Goal: Task Accomplishment & Management: Complete application form

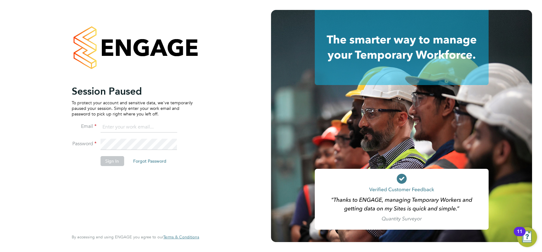
type input "louis.barnfield@randstad.co.uk"
click at [109, 164] on button "Sign In" at bounding box center [112, 161] width 24 height 10
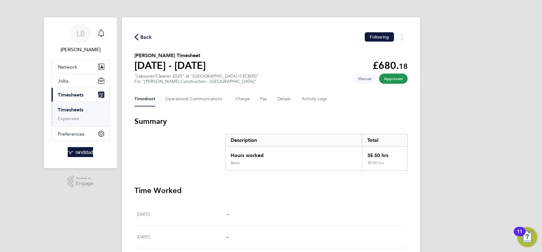
click at [147, 39] on span "Back" at bounding box center [145, 36] width 11 height 7
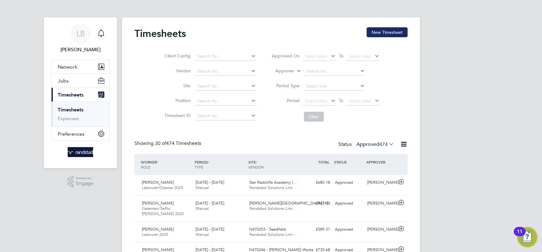
click at [392, 34] on button "New Timesheet" at bounding box center [386, 32] width 41 height 10
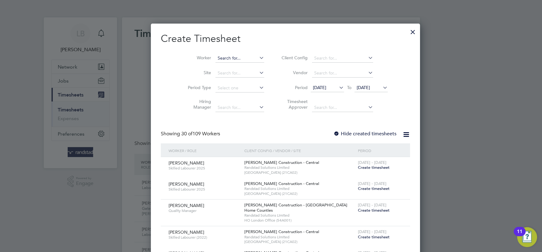
click at [229, 60] on input at bounding box center [239, 58] width 49 height 9
click at [229, 70] on li "[PERSON_NAME] afor" at bounding box center [229, 66] width 56 height 8
type input "[PERSON_NAME]"
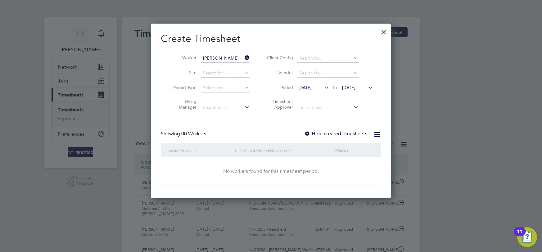
click at [323, 135] on label "Hide created timesheets" at bounding box center [335, 134] width 63 height 6
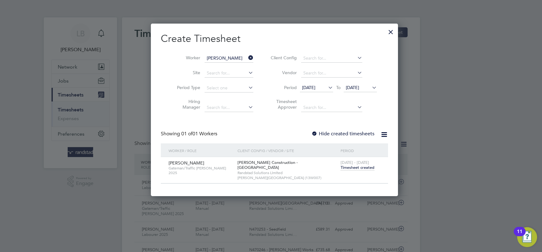
click at [340, 167] on span "Timesheet created" at bounding box center [357, 168] width 34 height 6
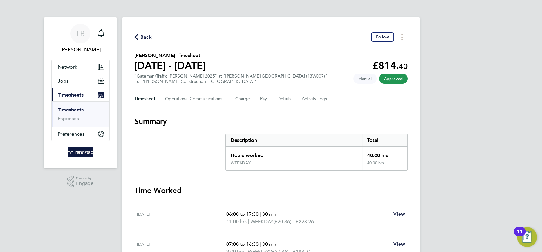
click at [150, 38] on span "Back" at bounding box center [145, 36] width 11 height 7
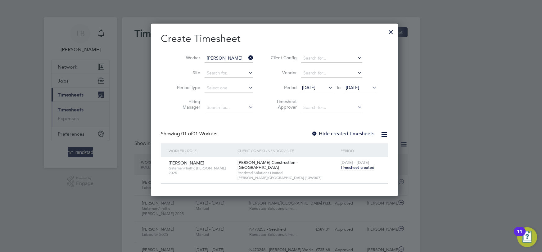
click at [337, 129] on div "Create Timesheet Worker [PERSON_NAME] Site Period Type Hiring Manager Client Co…" at bounding box center [274, 107] width 227 height 151
click at [335, 134] on label "Hide created timesheets" at bounding box center [342, 134] width 63 height 6
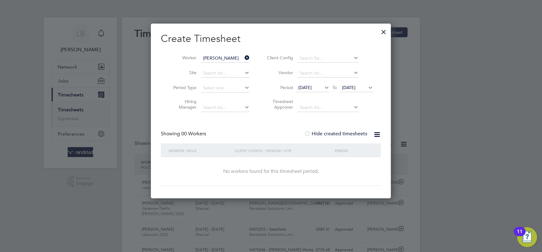
click at [335, 134] on label "Hide created timesheets" at bounding box center [335, 134] width 63 height 6
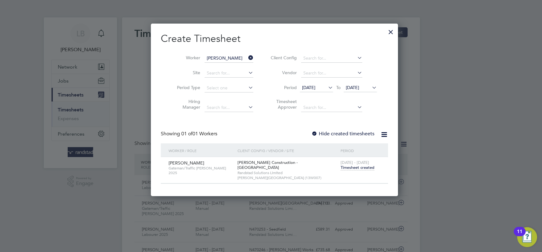
click at [335, 134] on label "Hide created timesheets" at bounding box center [342, 134] width 63 height 6
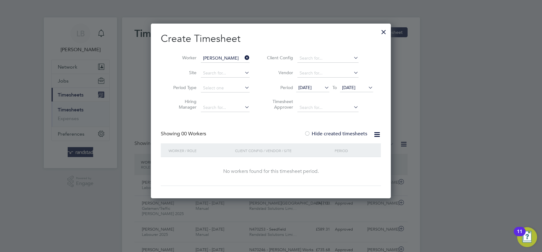
click at [335, 134] on label "Hide created timesheets" at bounding box center [335, 134] width 63 height 6
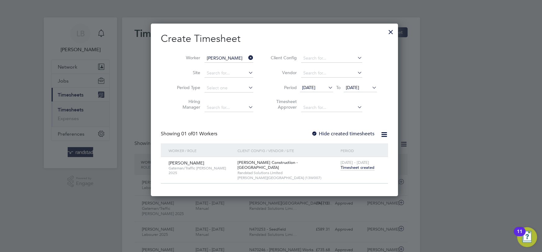
click at [341, 167] on span "Timesheet created" at bounding box center [357, 168] width 34 height 6
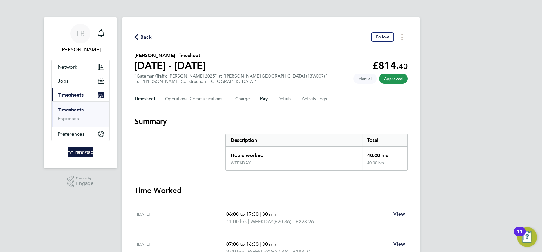
click at [263, 100] on button "Pay" at bounding box center [263, 98] width 7 height 15
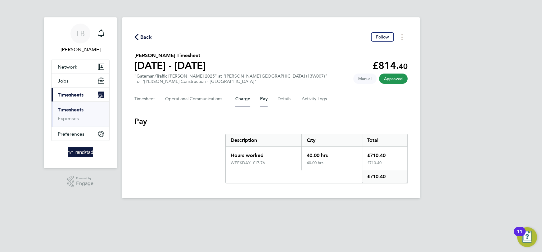
click at [243, 100] on button "Charge" at bounding box center [242, 98] width 15 height 15
click at [186, 100] on Communications-tab "Operational Communications" at bounding box center [195, 98] width 60 height 15
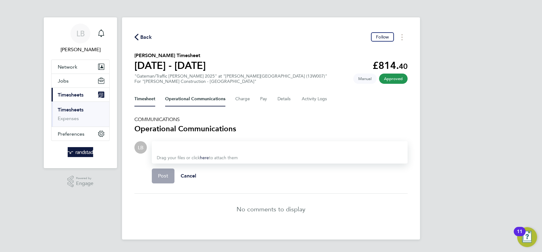
click at [137, 99] on button "Timesheet" at bounding box center [144, 98] width 21 height 15
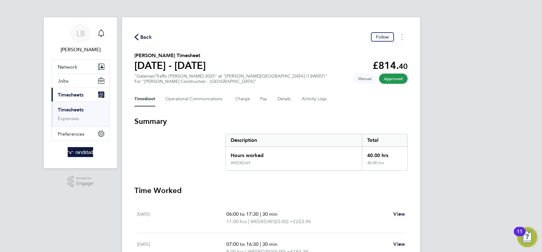
click at [140, 37] on span "Back" at bounding box center [145, 36] width 11 height 7
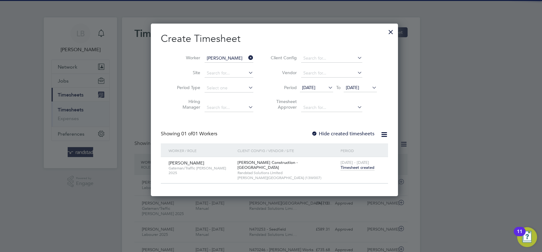
scroll to position [16, 54]
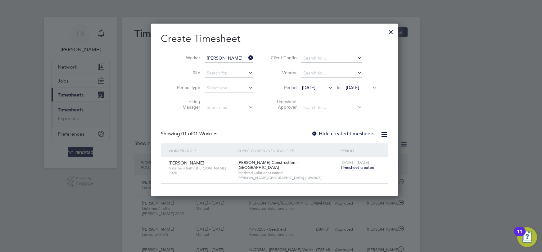
click at [385, 31] on div at bounding box center [390, 30] width 11 height 11
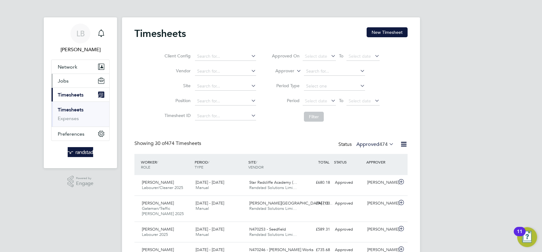
click at [56, 82] on button "Jobs" at bounding box center [80, 81] width 58 height 14
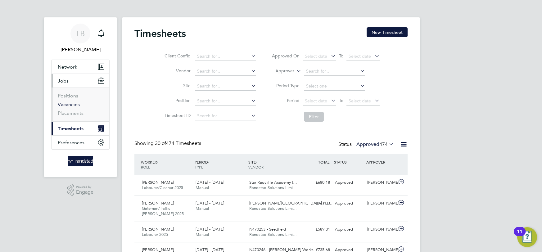
click at [67, 106] on link "Vacancies" at bounding box center [69, 104] width 22 height 6
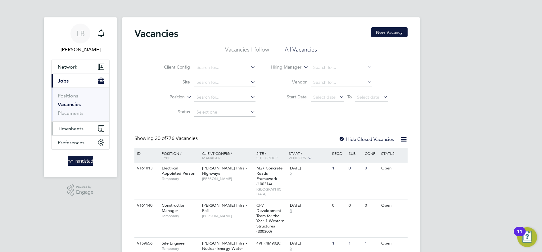
click at [65, 128] on span "Timesheets" at bounding box center [71, 129] width 26 height 6
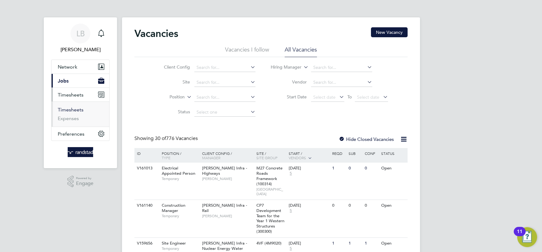
click at [74, 110] on link "Timesheets" at bounding box center [71, 110] width 26 height 6
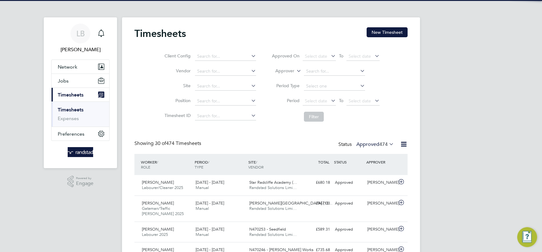
scroll to position [16, 54]
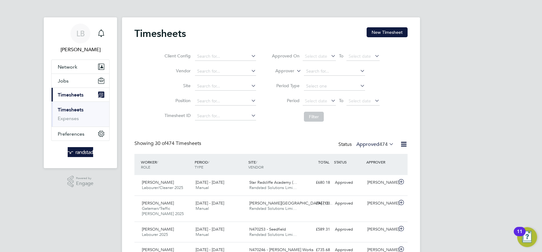
click at [398, 39] on div "Timesheets New Timesheet" at bounding box center [270, 36] width 273 height 19
click at [388, 28] on button "New Timesheet" at bounding box center [386, 32] width 41 height 10
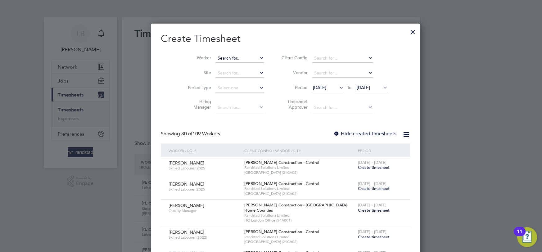
click at [217, 59] on input at bounding box center [239, 58] width 49 height 9
type input "e"
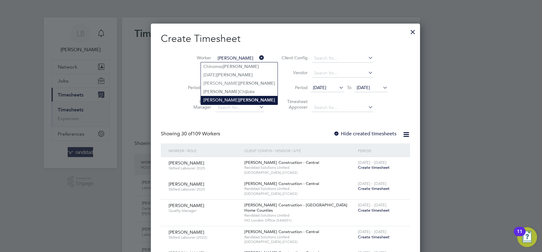
click at [239, 100] on b "[PERSON_NAME]" at bounding box center [257, 99] width 36 height 5
type input "[PERSON_NAME]"
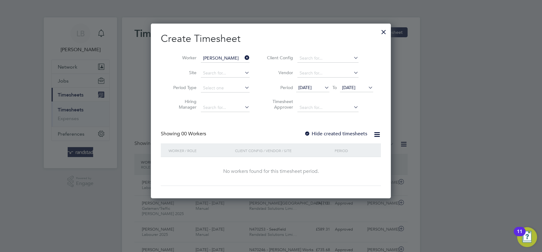
click at [340, 135] on label "Hide created timesheets" at bounding box center [335, 134] width 63 height 6
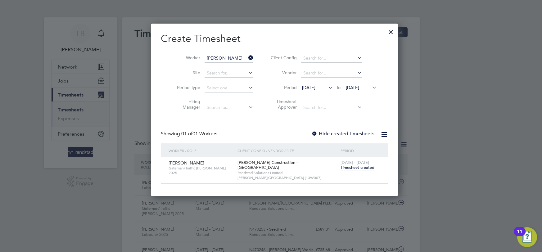
click at [359, 86] on span "[DATE]" at bounding box center [352, 88] width 13 height 6
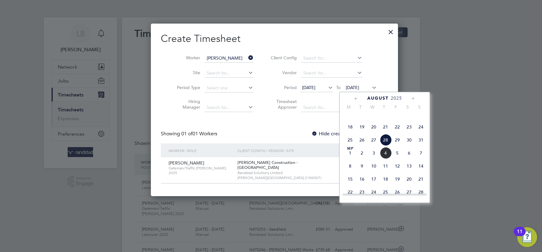
click at [379, 159] on span "3" at bounding box center [374, 153] width 12 height 12
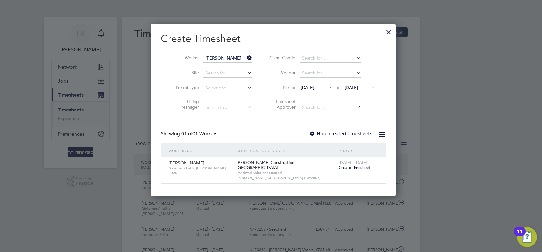
click at [346, 165] on span "Create timesheet" at bounding box center [354, 167] width 32 height 5
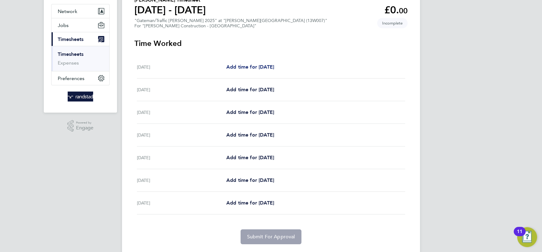
click at [251, 65] on span "Add time for [DATE]" at bounding box center [250, 67] width 48 height 6
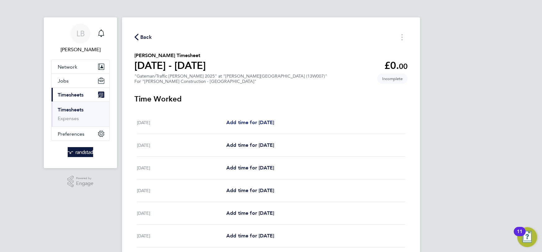
select select "30"
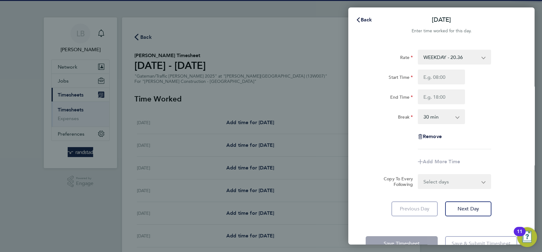
click at [435, 56] on select "WEEKDAY - 20.36 OVERTIME - 29.24" at bounding box center [450, 57] width 65 height 14
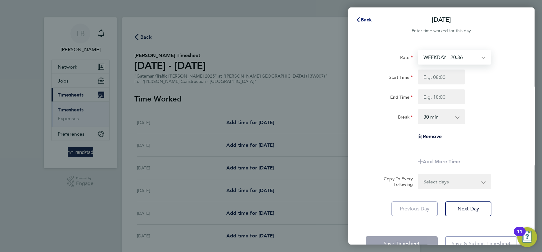
click at [364, 19] on span "Back" at bounding box center [365, 20] width 11 height 6
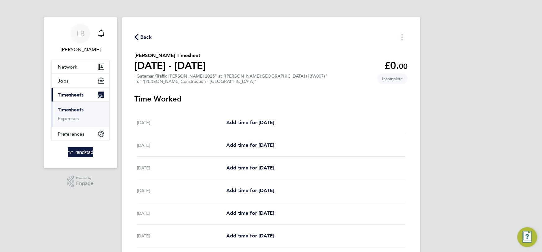
click at [146, 39] on span "Back" at bounding box center [145, 36] width 11 height 7
